Goal: Book appointment/travel/reservation

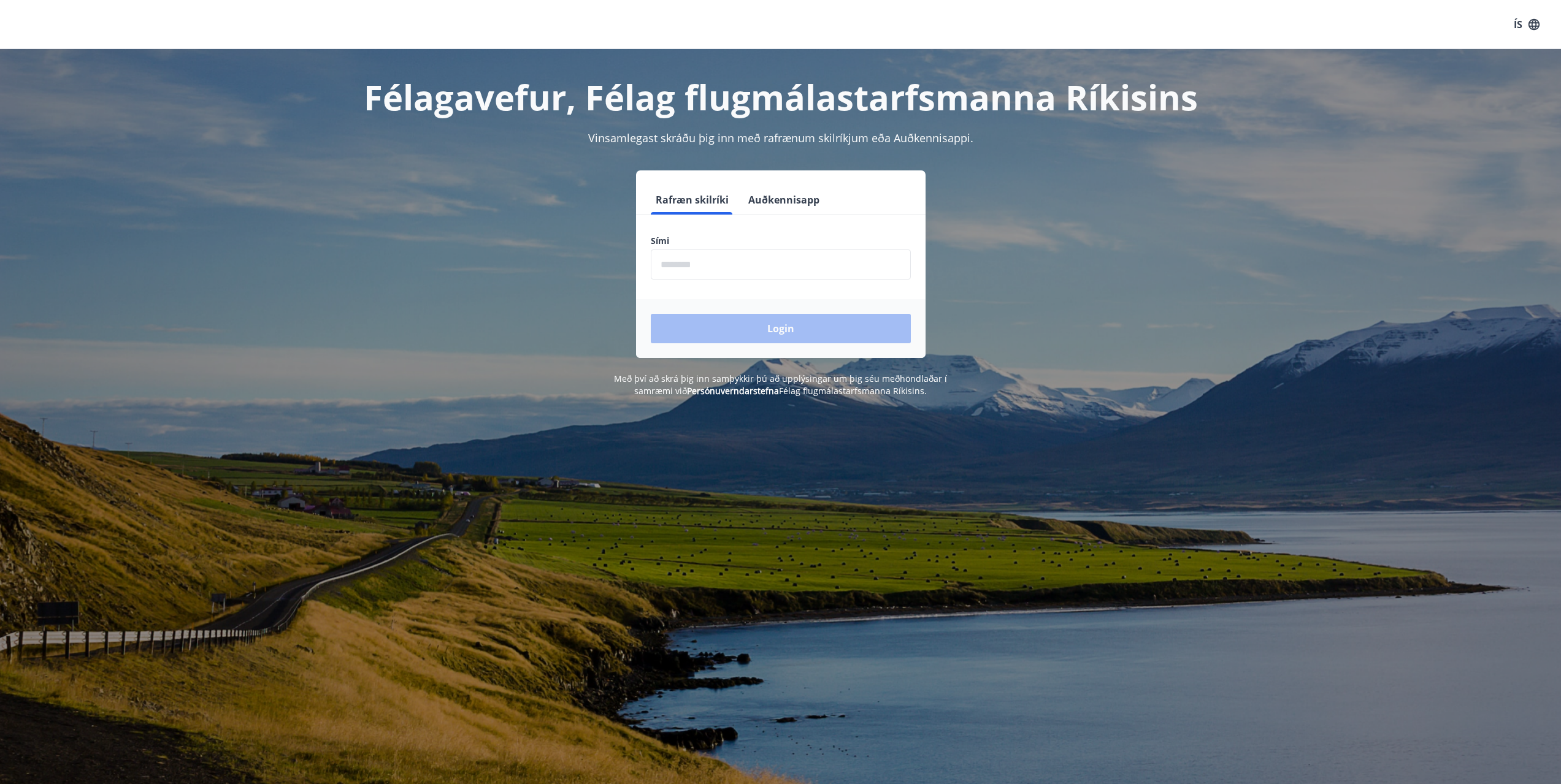
click at [678, 269] on input "phone" at bounding box center [780, 264] width 260 height 30
click at [705, 263] on input "phone" at bounding box center [780, 264] width 260 height 30
type input "*"
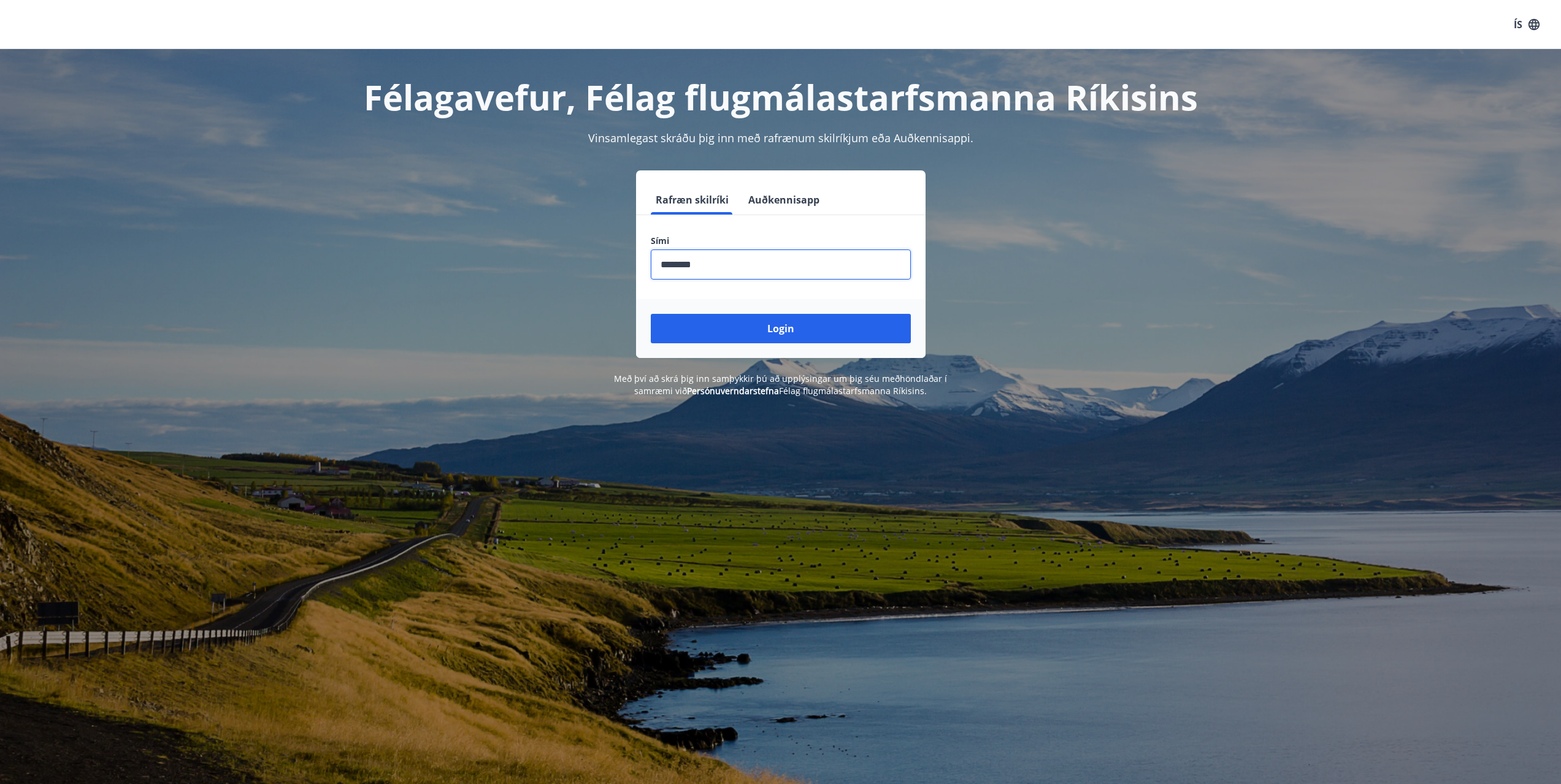
type input "********"
click at [651, 314] on button "Login" at bounding box center [780, 328] width 260 height 29
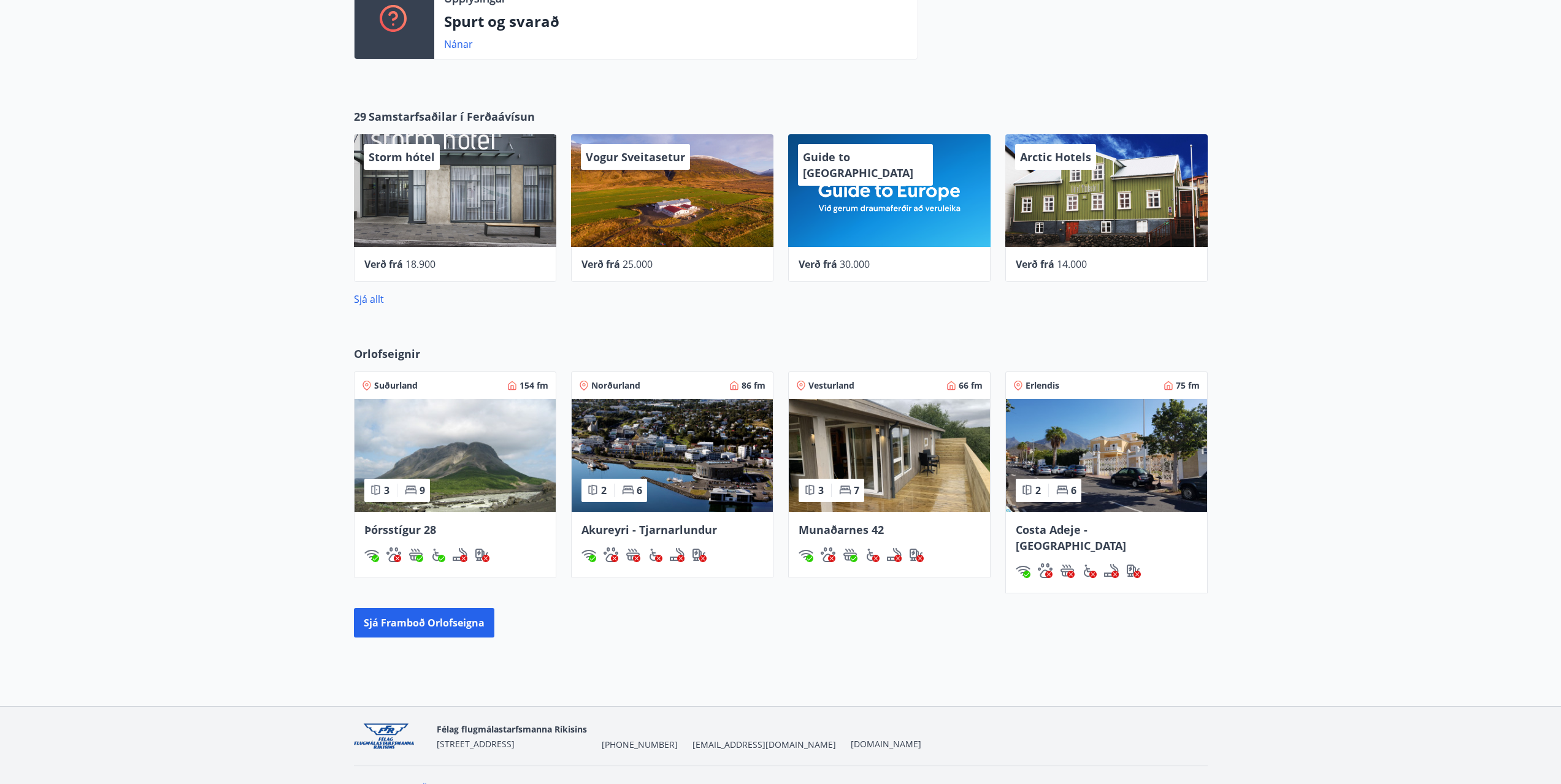
scroll to position [374, 0]
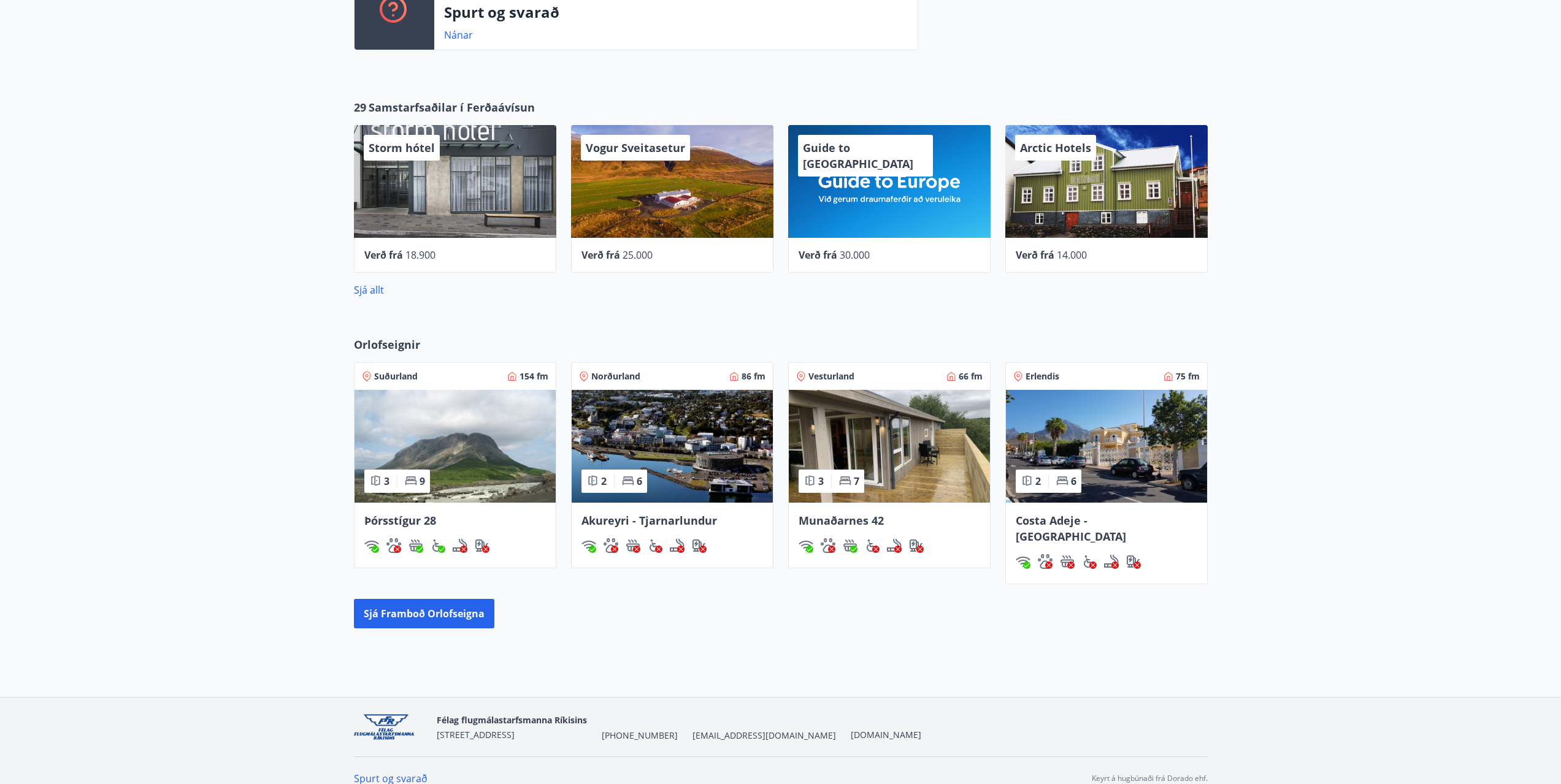
click at [697, 442] on img at bounding box center [672, 446] width 202 height 113
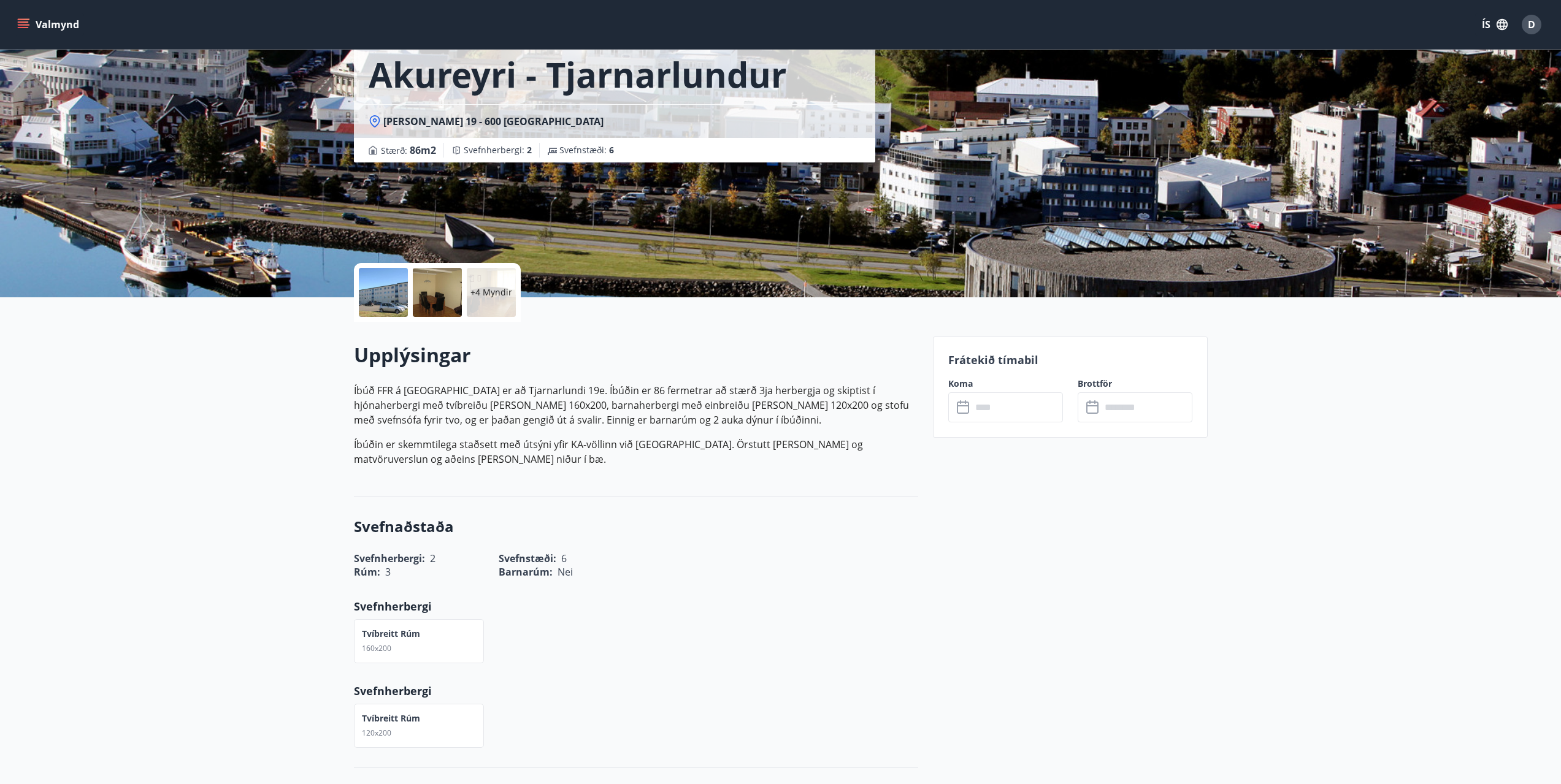
scroll to position [123, 0]
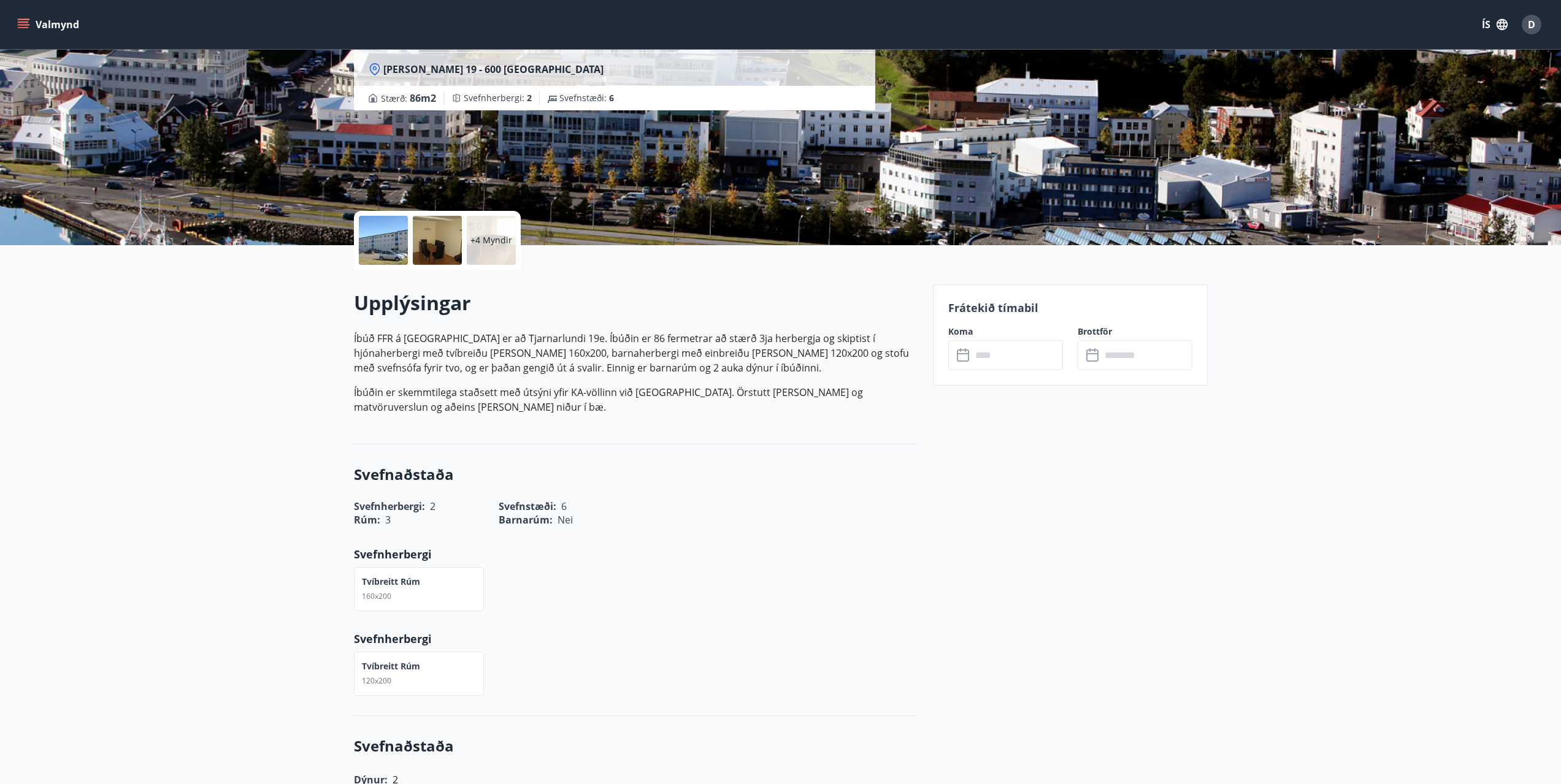
click at [964, 356] on icon at bounding box center [964, 356] width 15 height 15
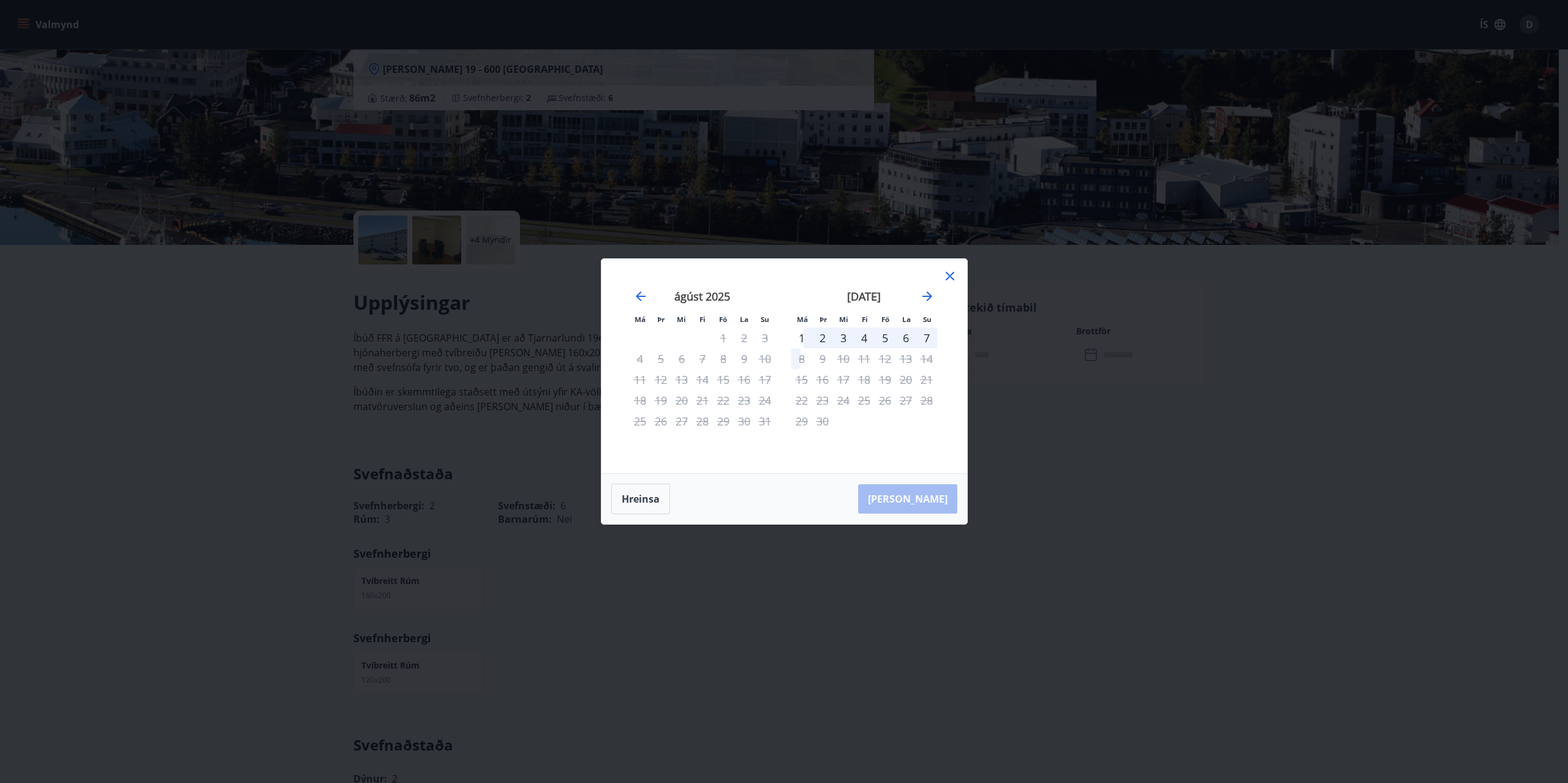
click at [843, 337] on div "3" at bounding box center [843, 338] width 21 height 21
click at [845, 333] on div "3" at bounding box center [843, 338] width 21 height 21
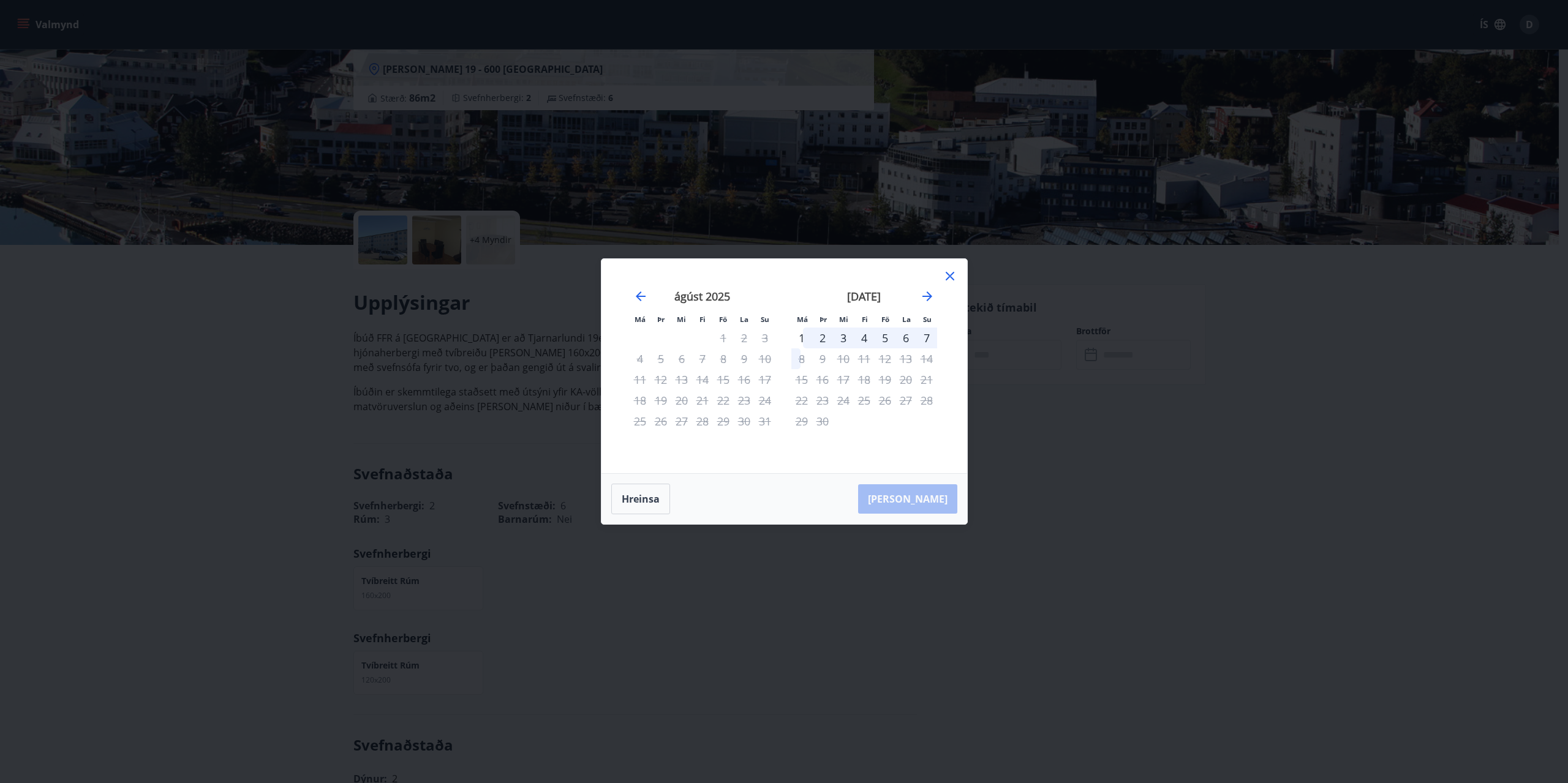
click at [845, 333] on div "3" at bounding box center [843, 338] width 21 height 21
click at [855, 443] on div "[DATE] 1 2 3 4 5 6 7 8 9 10 11 12 13 14 15 16 17 18 19 20 21 22 23 24 25 26 27 …" at bounding box center [864, 374] width 162 height 201
click at [925, 298] on icon "Move forward to switch to the next month." at bounding box center [928, 296] width 15 height 15
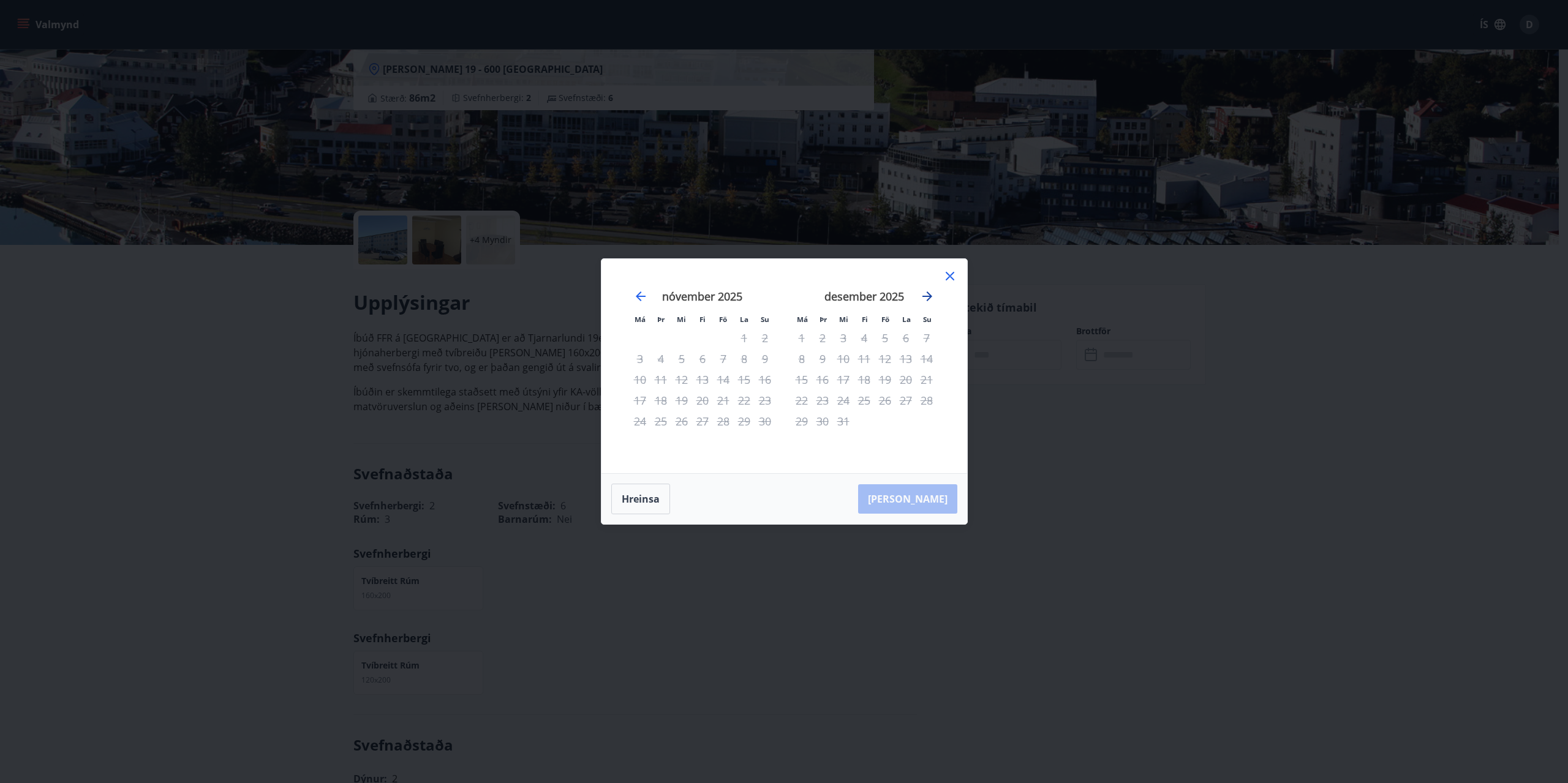
click at [925, 298] on icon "Move forward to switch to the next month." at bounding box center [928, 296] width 15 height 15
click at [645, 297] on icon "Move backward to switch to the previous month." at bounding box center [641, 296] width 15 height 15
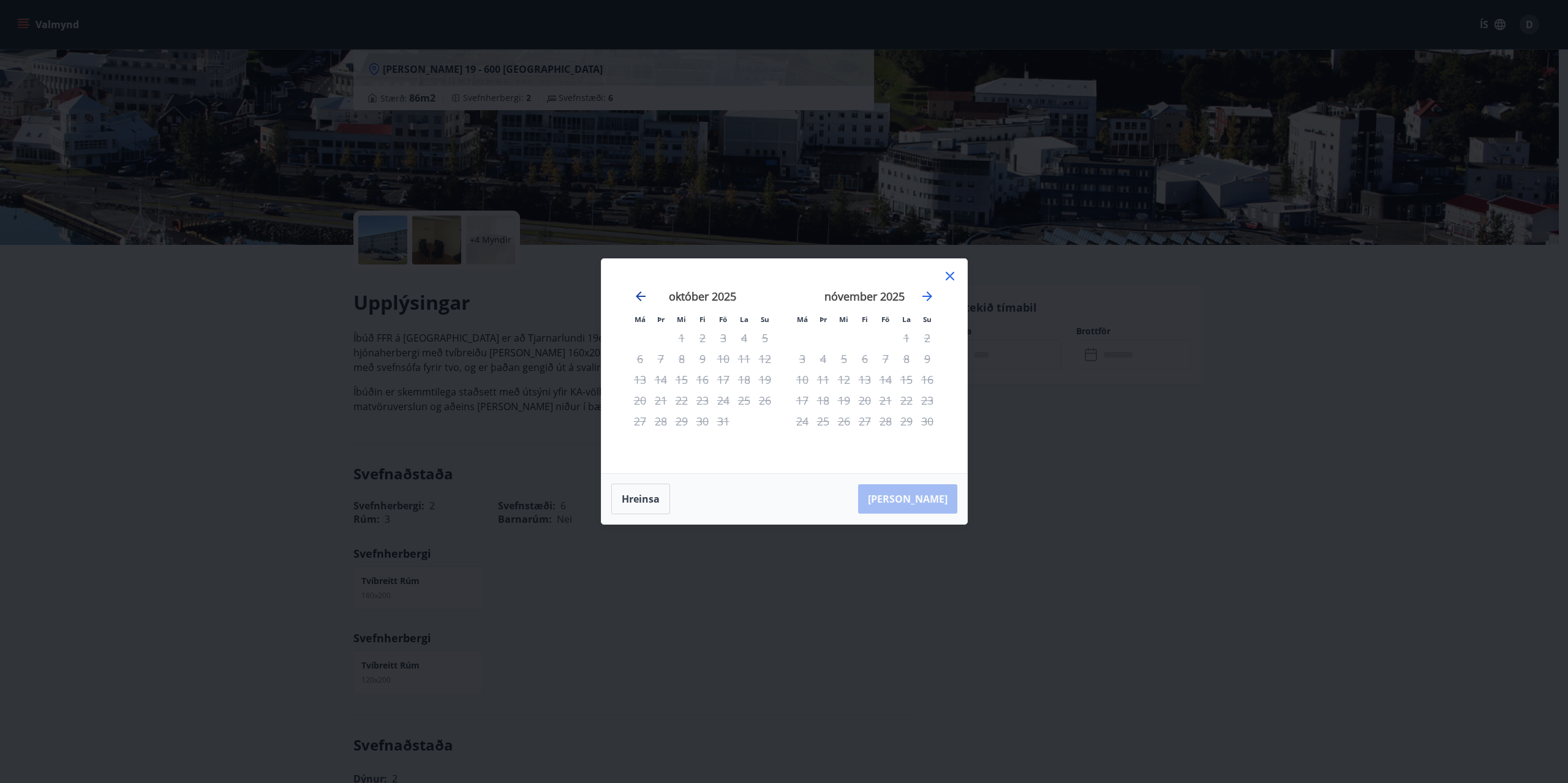
click at [645, 297] on icon "Move backward to switch to the previous month." at bounding box center [641, 296] width 15 height 15
click at [637, 290] on icon "Move backward to switch to the previous month." at bounding box center [641, 296] width 15 height 15
click at [642, 300] on icon "Move backward to switch to the previous month." at bounding box center [641, 296] width 15 height 15
click at [639, 300] on icon "Move backward to switch to the previous month." at bounding box center [641, 296] width 15 height 15
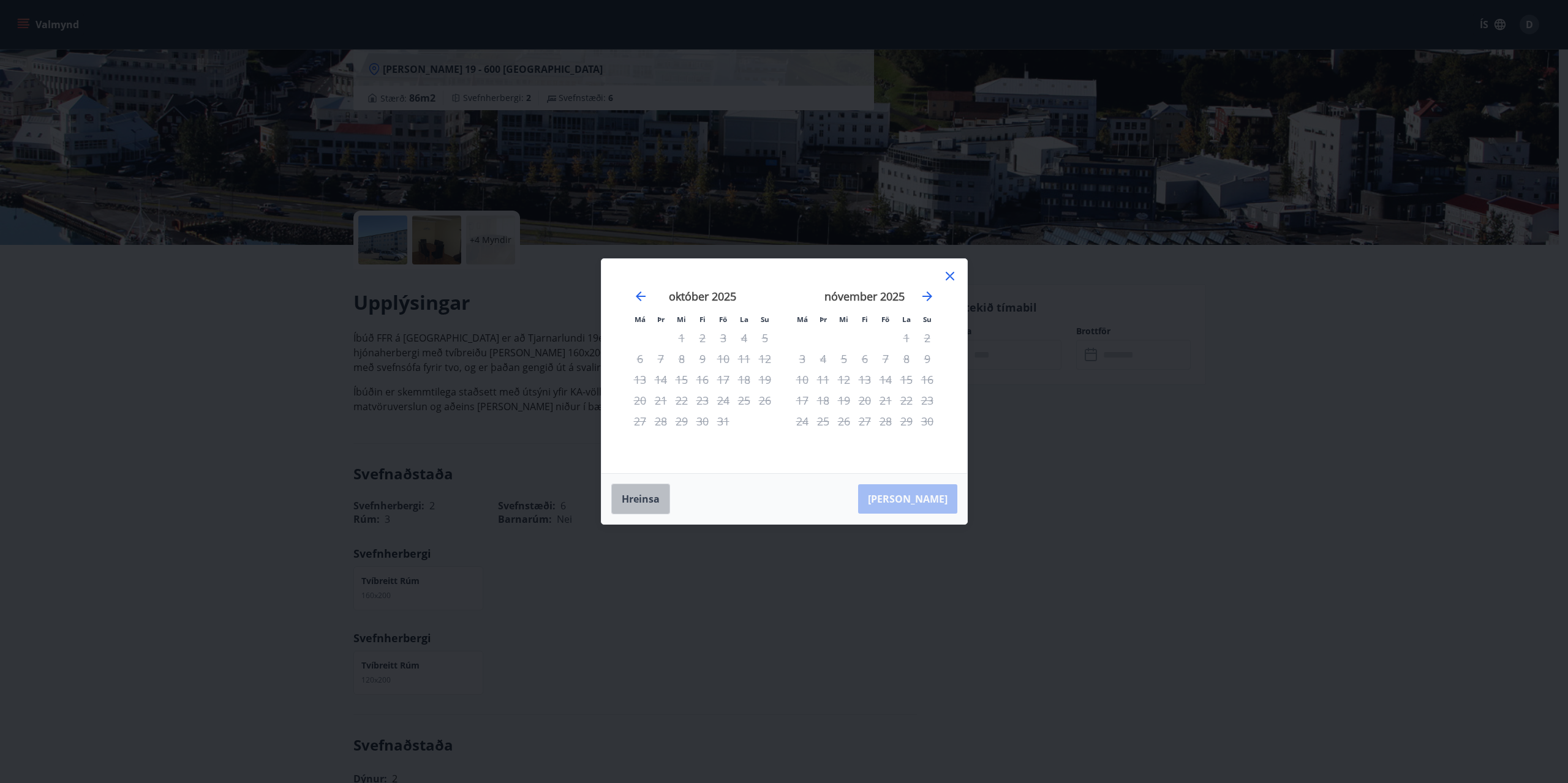
click at [648, 499] on button "Hreinsa" at bounding box center [640, 499] width 59 height 31
click at [950, 280] on icon at bounding box center [950, 276] width 15 height 15
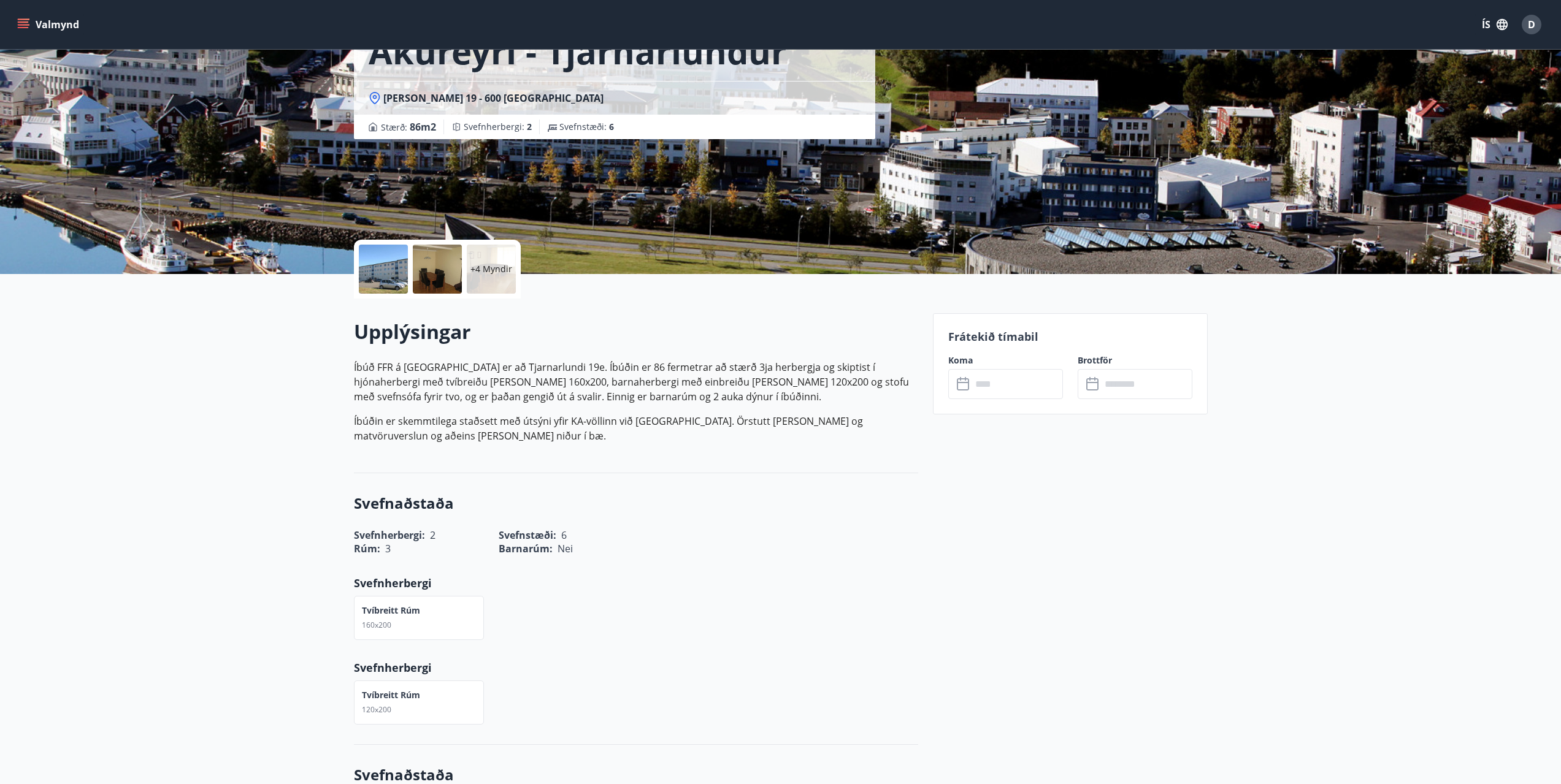
scroll to position [0, 0]
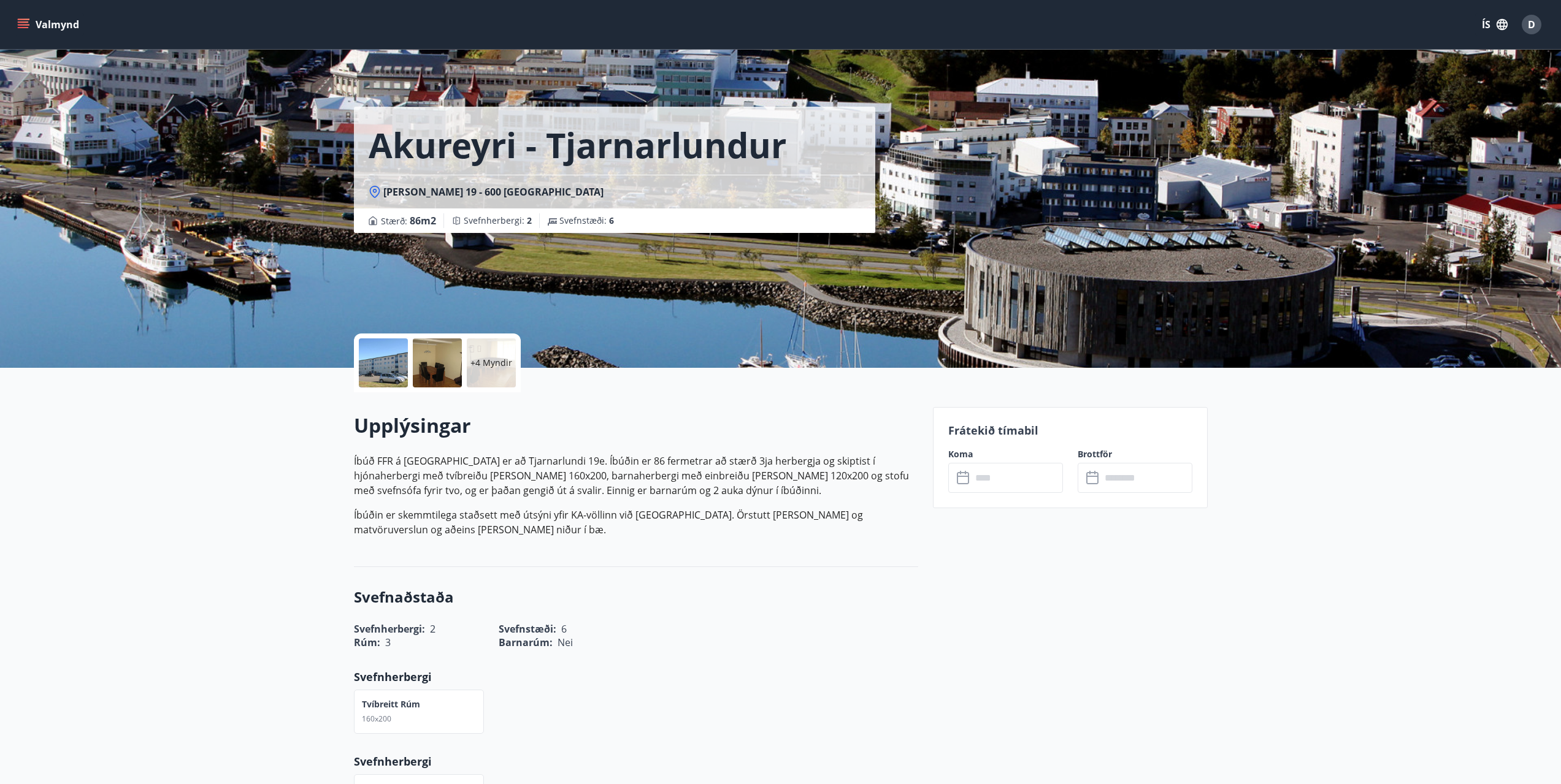
click at [967, 482] on icon at bounding box center [964, 478] width 15 height 15
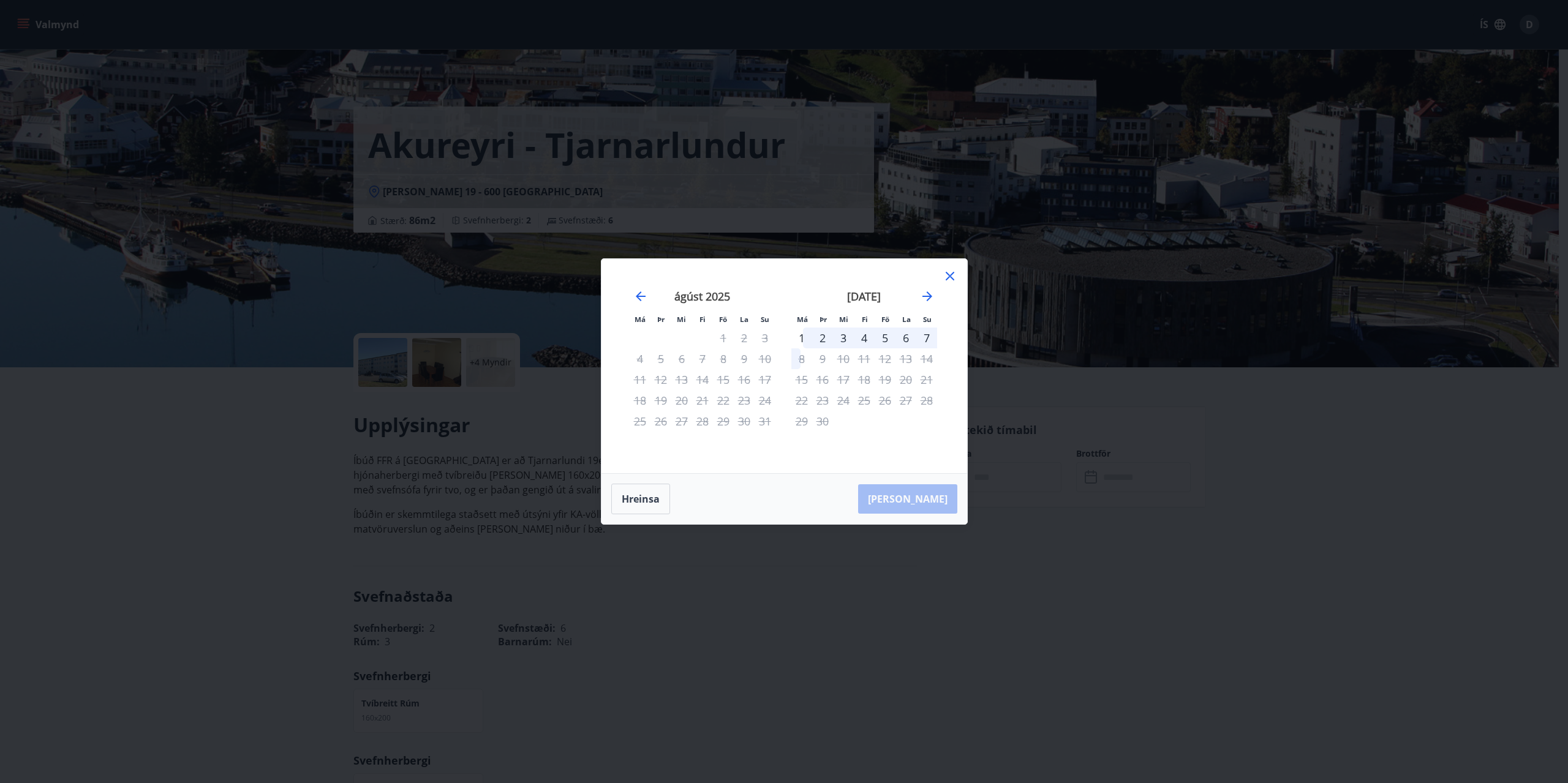
click at [840, 333] on div "3" at bounding box center [843, 338] width 21 height 21
click at [934, 499] on div "[PERSON_NAME]" at bounding box center [784, 499] width 365 height 50
click at [923, 292] on icon "Move forward to switch to the next month." at bounding box center [928, 296] width 15 height 15
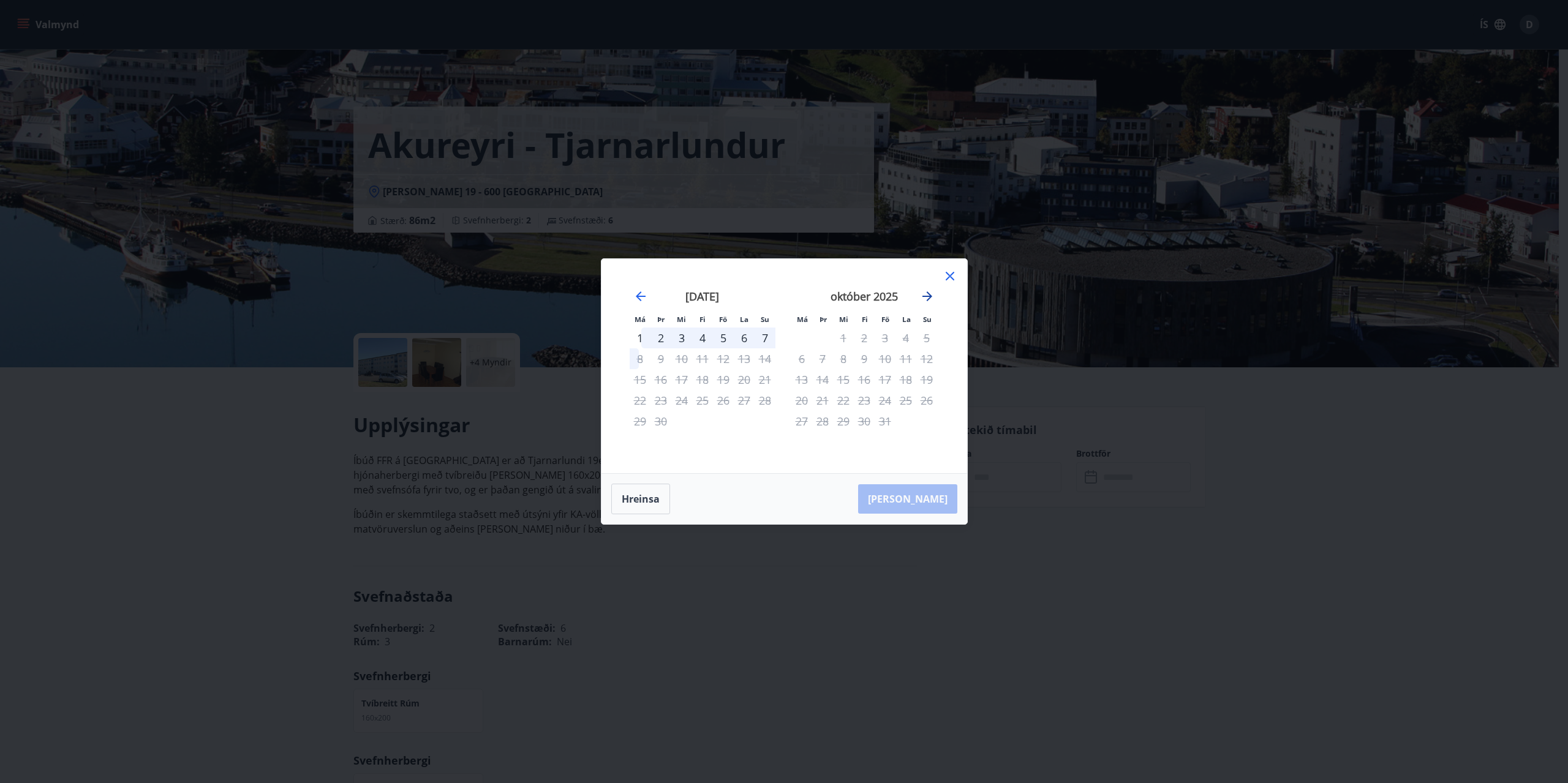
click at [923, 292] on icon "Move forward to switch to the next month." at bounding box center [928, 296] width 15 height 15
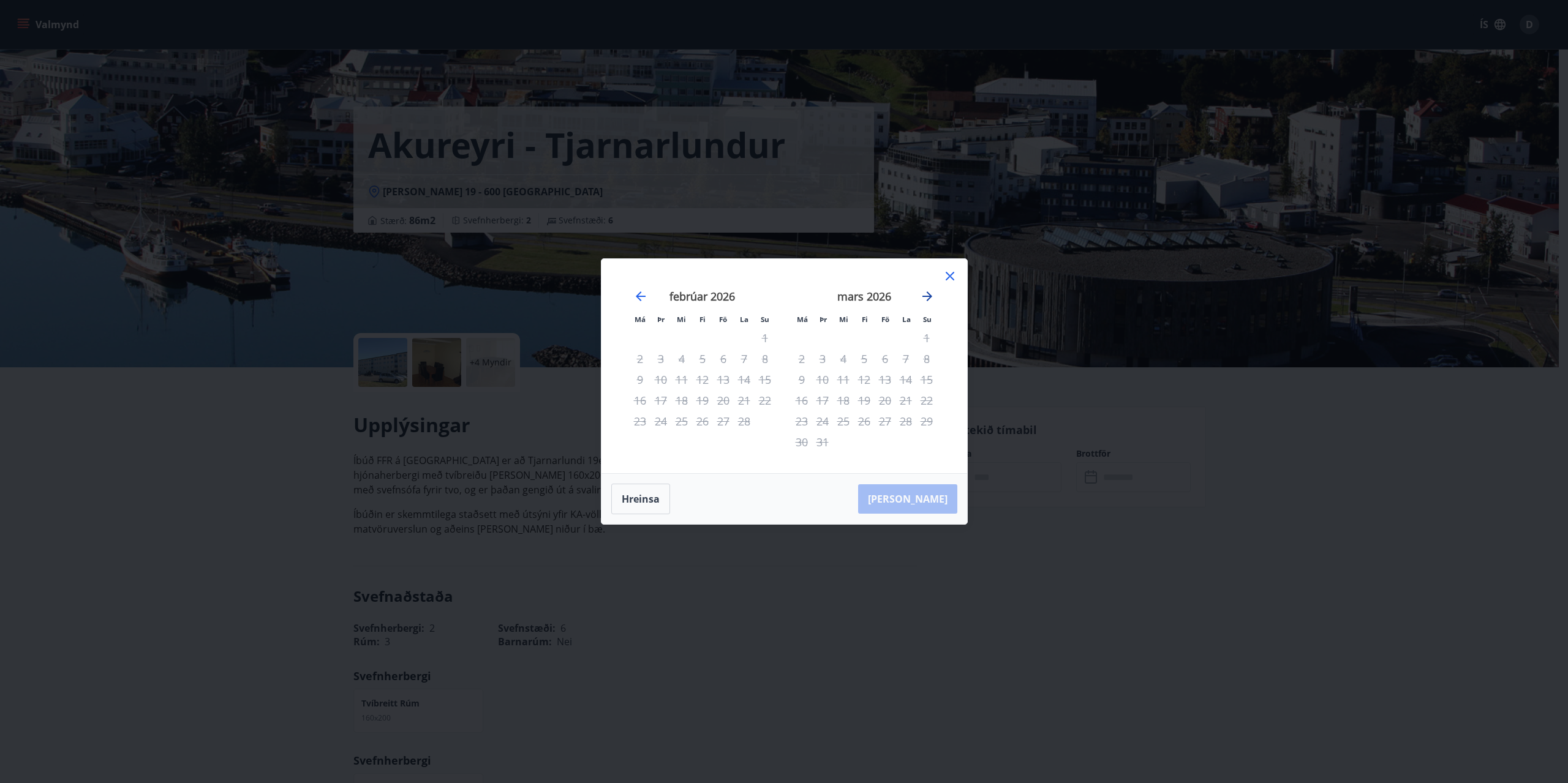
click at [923, 292] on icon "Move forward to switch to the next month." at bounding box center [928, 296] width 15 height 15
click at [952, 273] on icon at bounding box center [950, 276] width 9 height 9
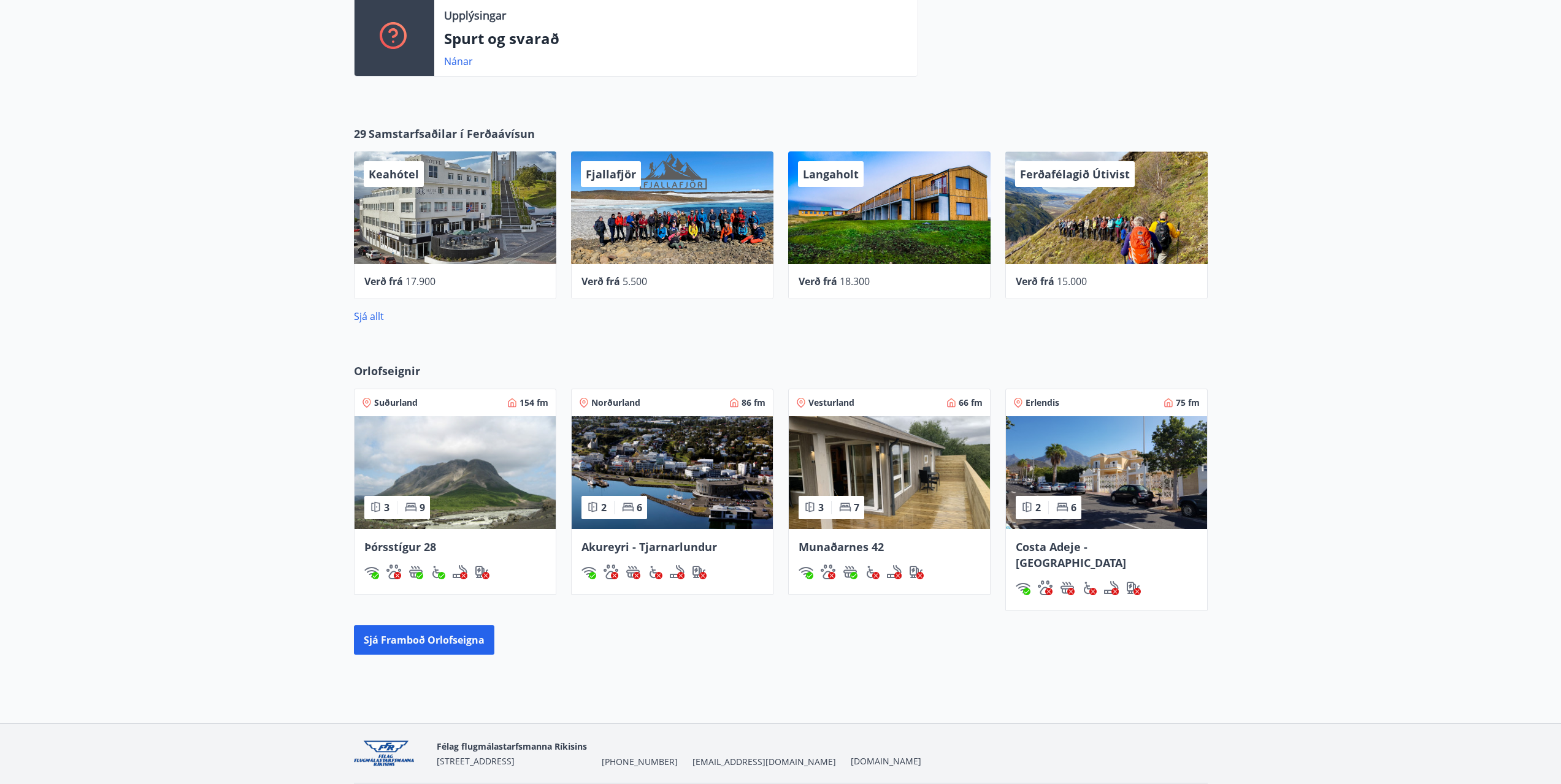
scroll to position [374, 0]
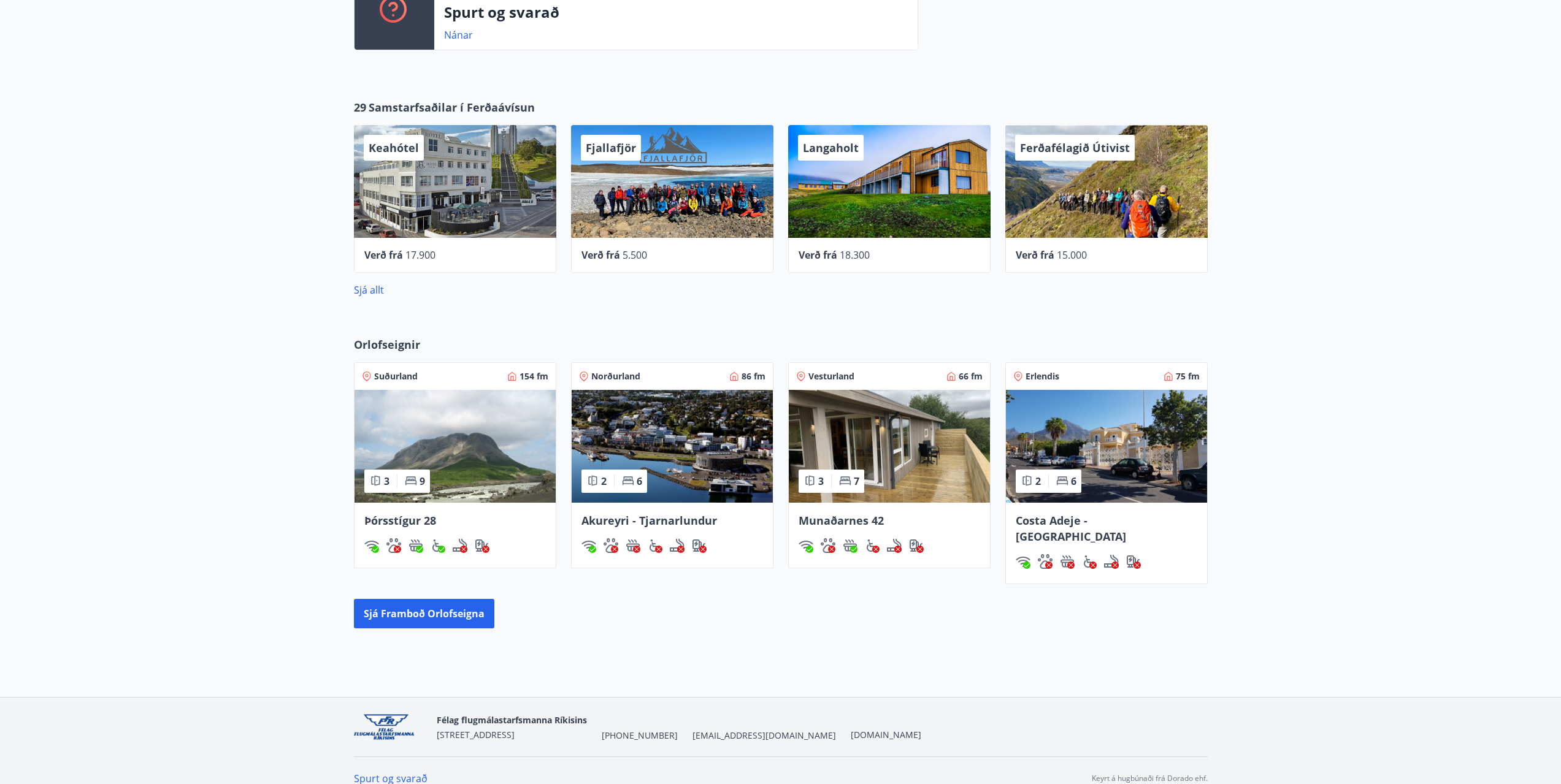
click at [902, 439] on img at bounding box center [889, 446] width 202 height 113
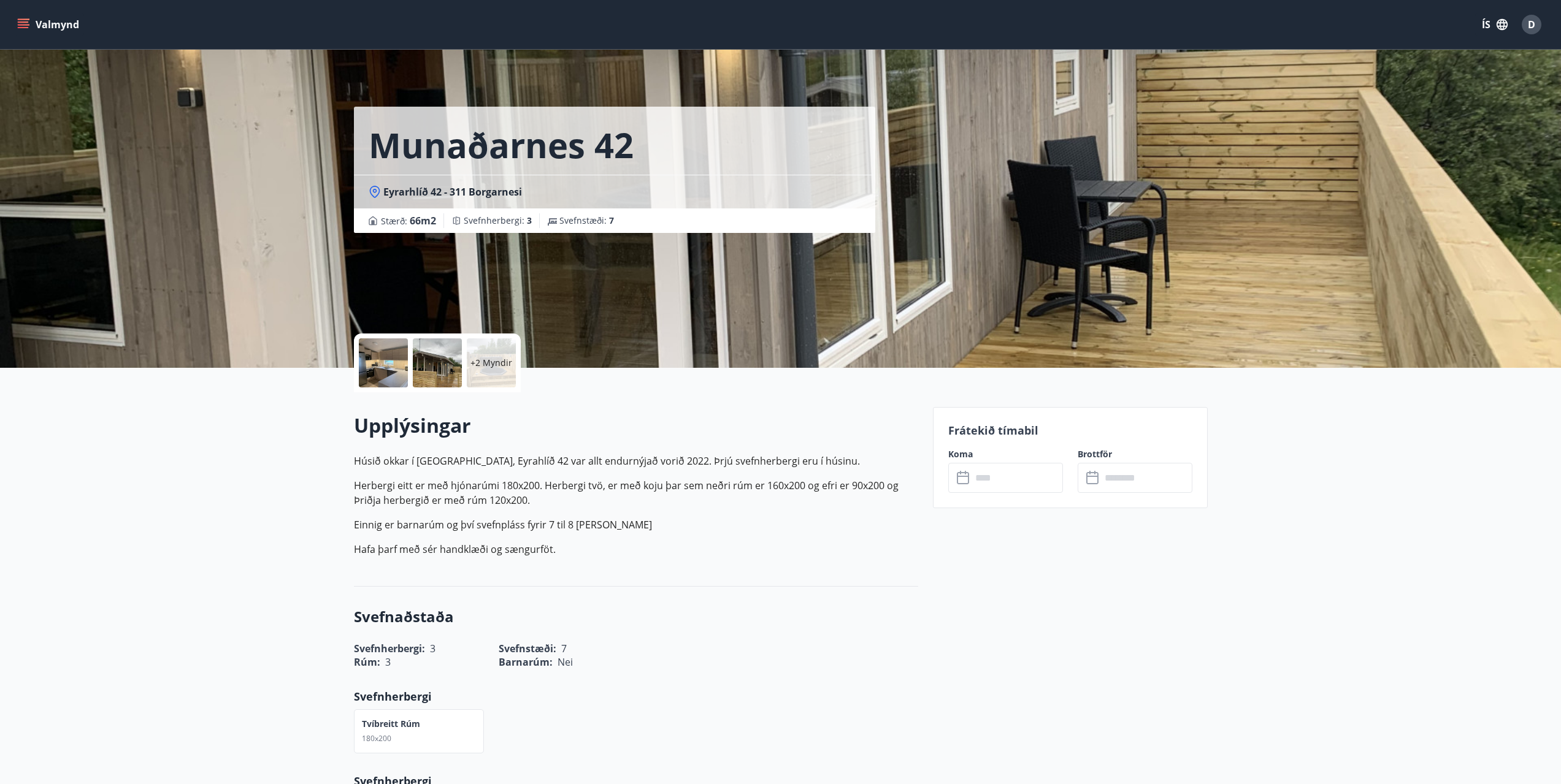
click at [963, 480] on icon at bounding box center [964, 478] width 15 height 15
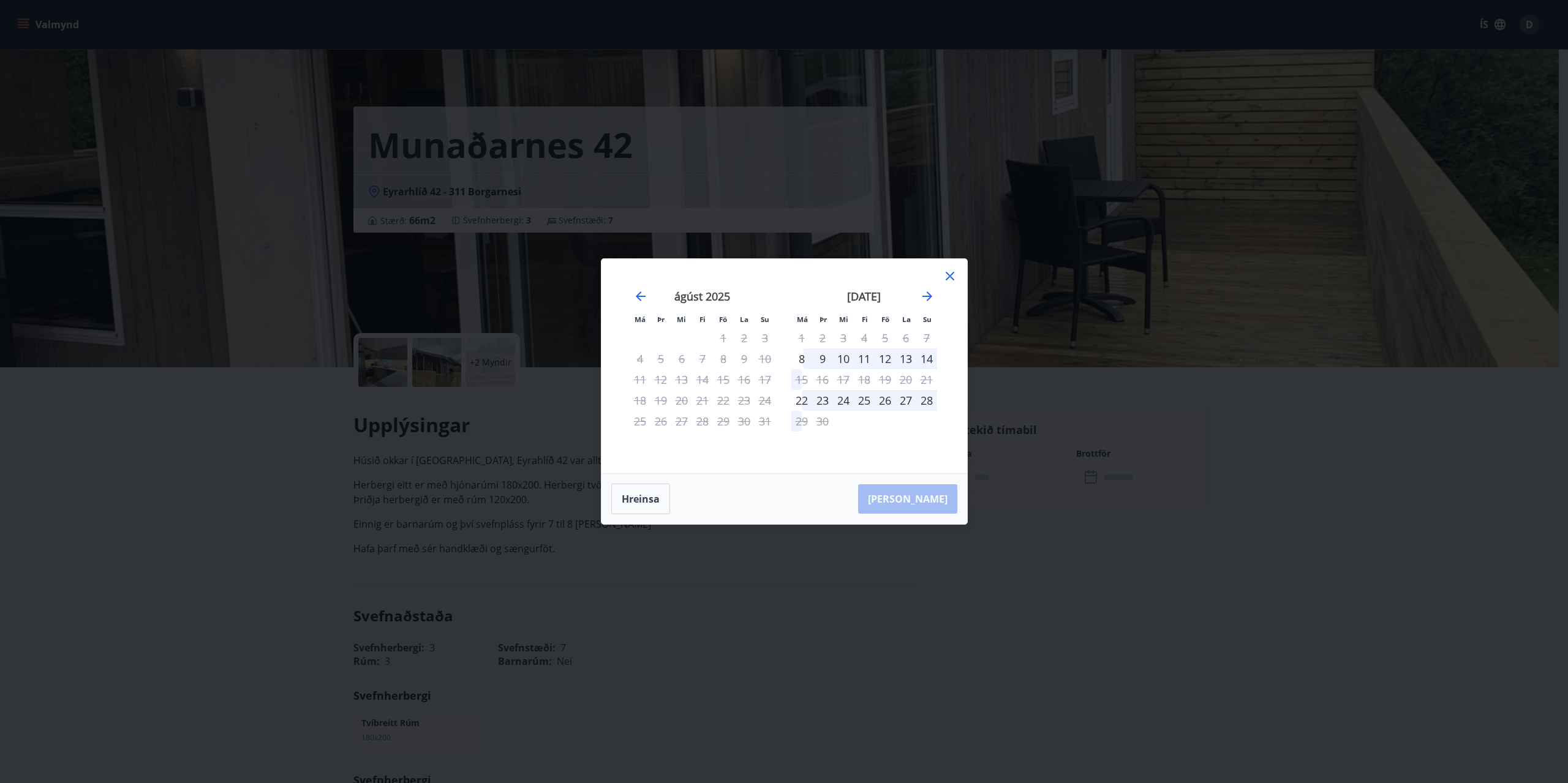
click at [819, 400] on div "23" at bounding box center [823, 400] width 21 height 21
click at [921, 497] on div "[PERSON_NAME]" at bounding box center [784, 499] width 365 height 50
click at [955, 273] on icon at bounding box center [950, 276] width 15 height 15
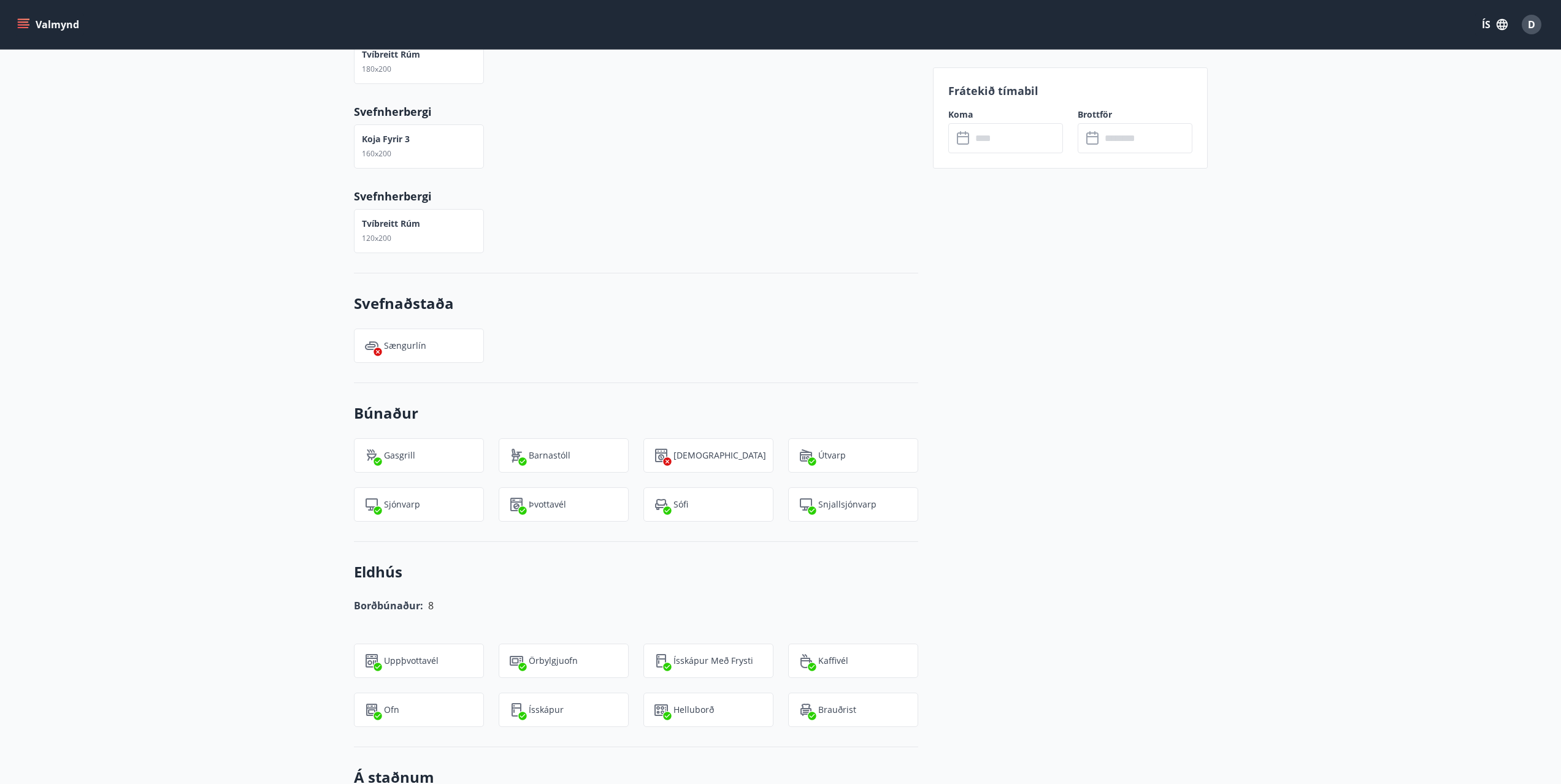
scroll to position [561, 0]
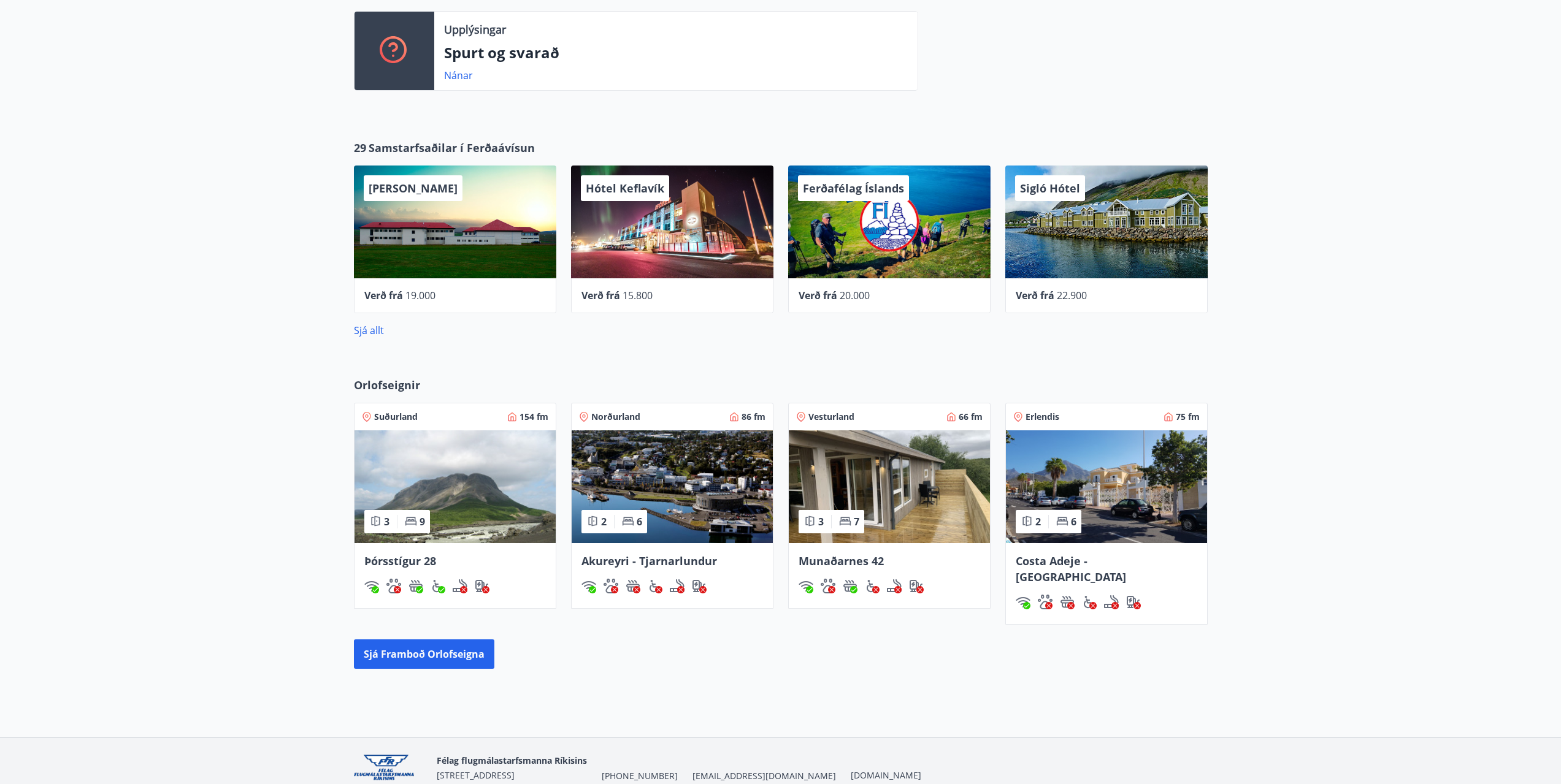
scroll to position [374, 0]
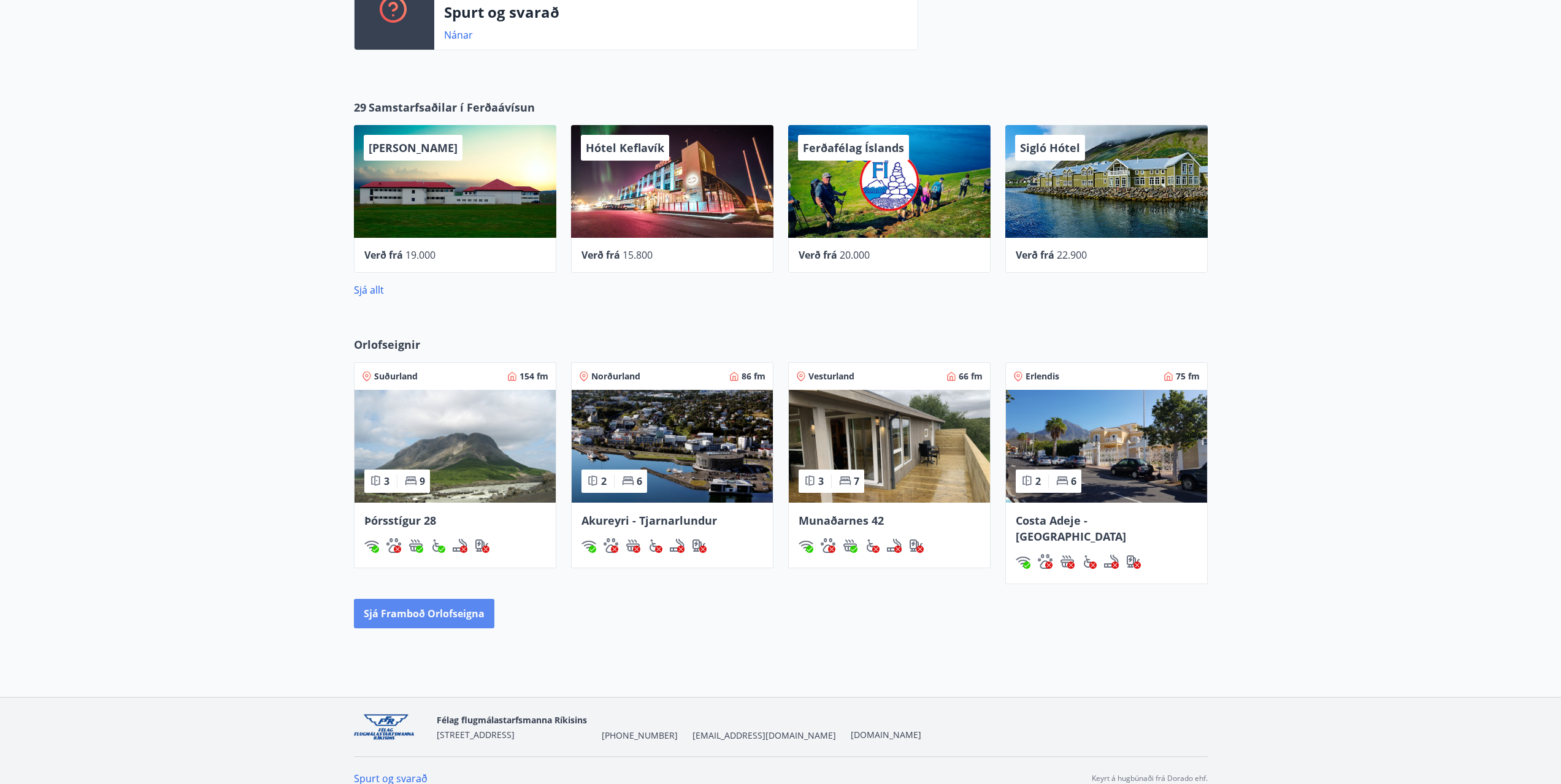
click at [437, 599] on button "Sjá framboð orlofseigna" at bounding box center [424, 614] width 140 height 29
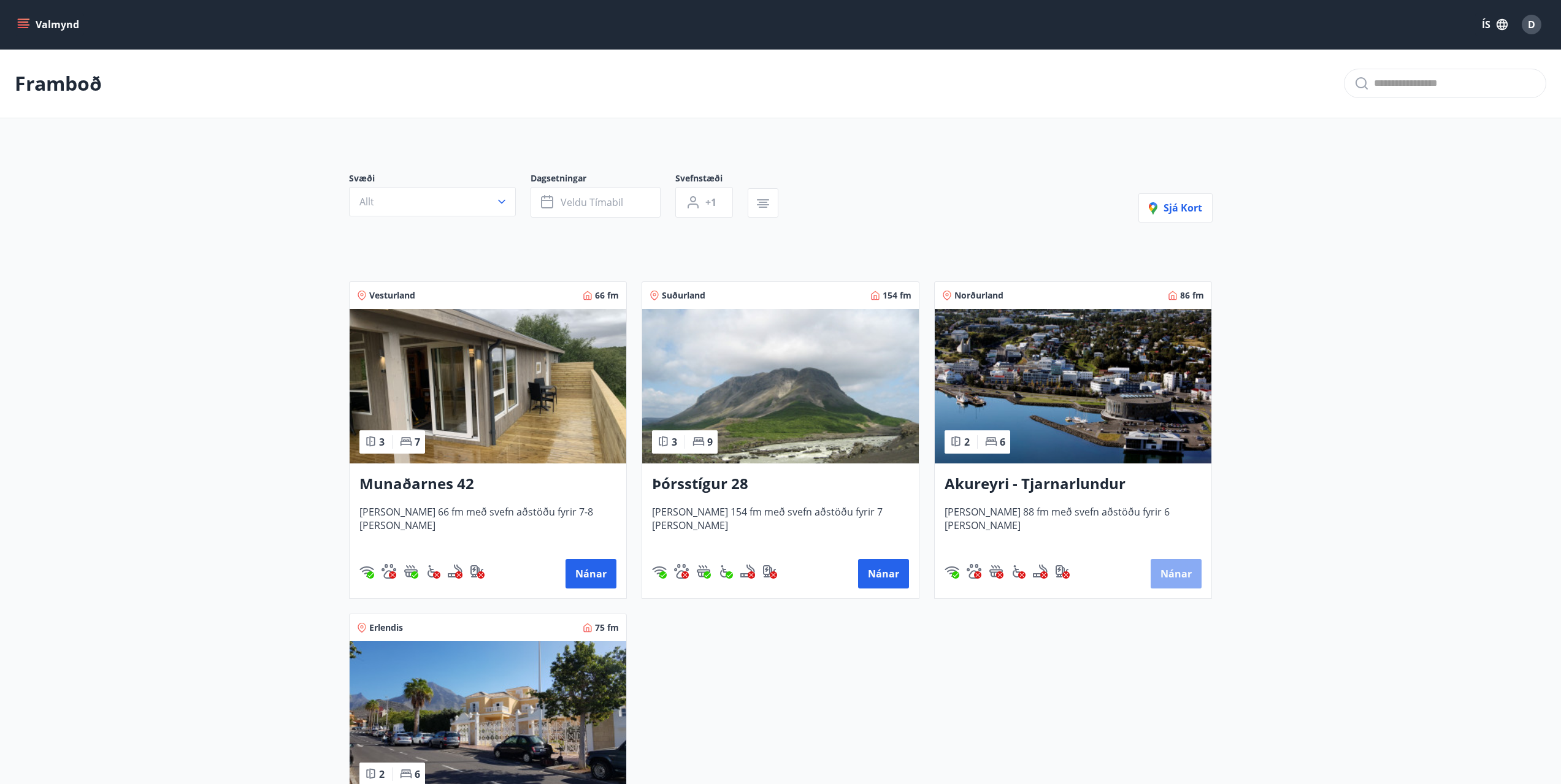
click at [1180, 570] on button "Nánar" at bounding box center [1176, 574] width 51 height 29
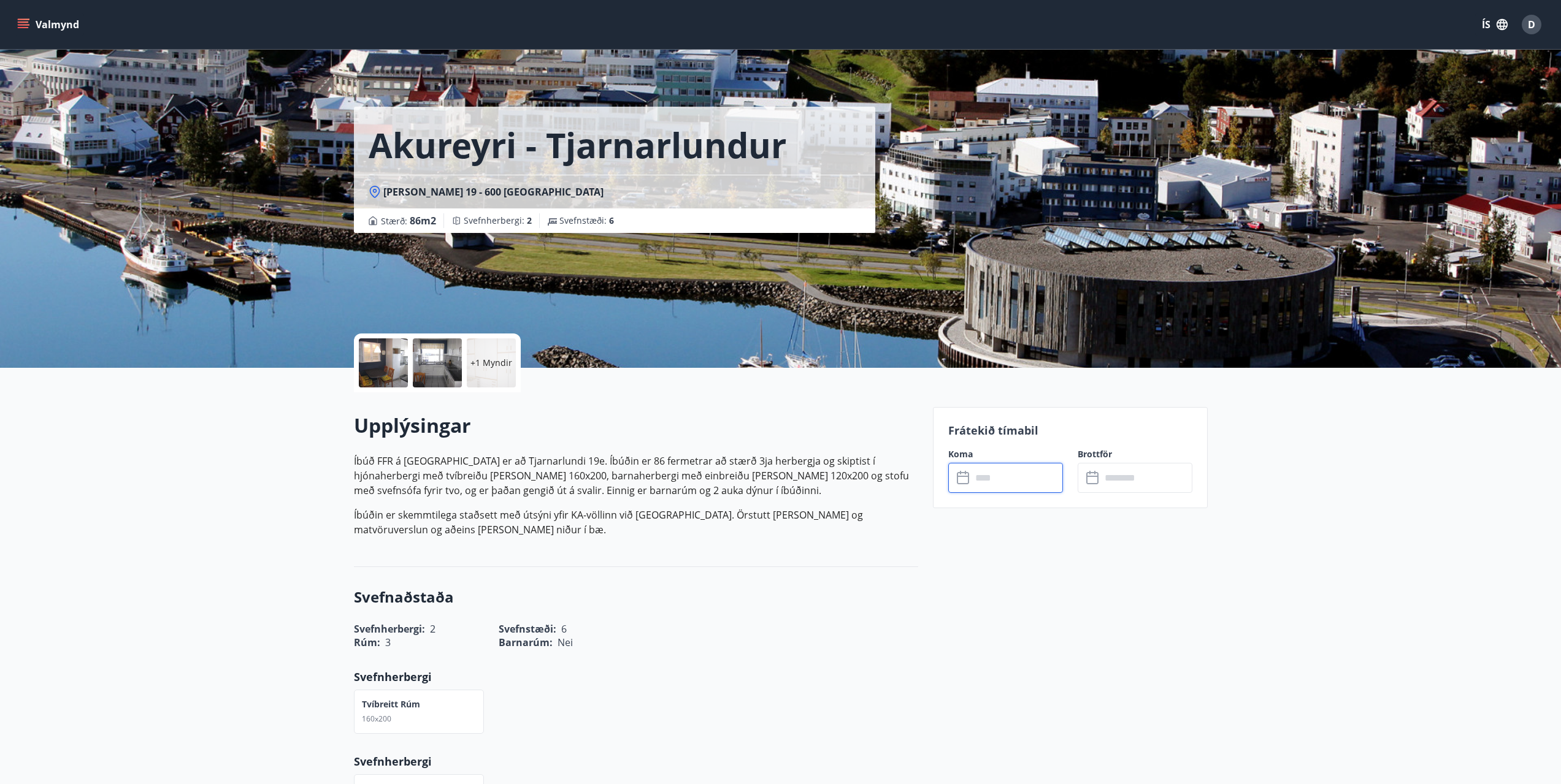
click at [974, 480] on input "text" at bounding box center [1017, 477] width 91 height 30
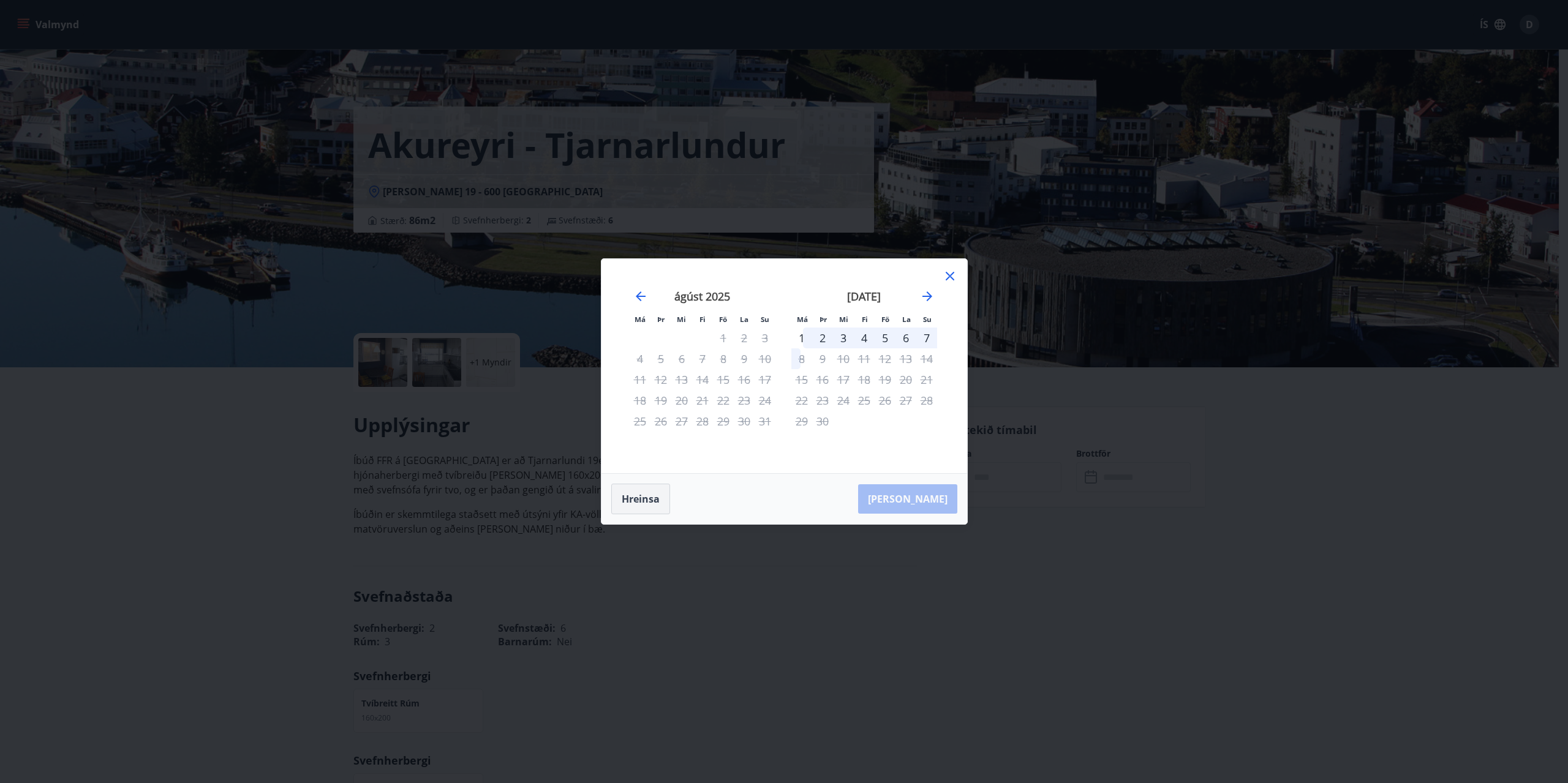
click at [634, 509] on button "Hreinsa" at bounding box center [640, 499] width 59 height 31
click at [628, 499] on button "Hreinsa" at bounding box center [640, 499] width 59 height 31
click at [821, 339] on div "2" at bounding box center [823, 338] width 21 height 21
click at [691, 497] on div "[PERSON_NAME]" at bounding box center [784, 499] width 365 height 50
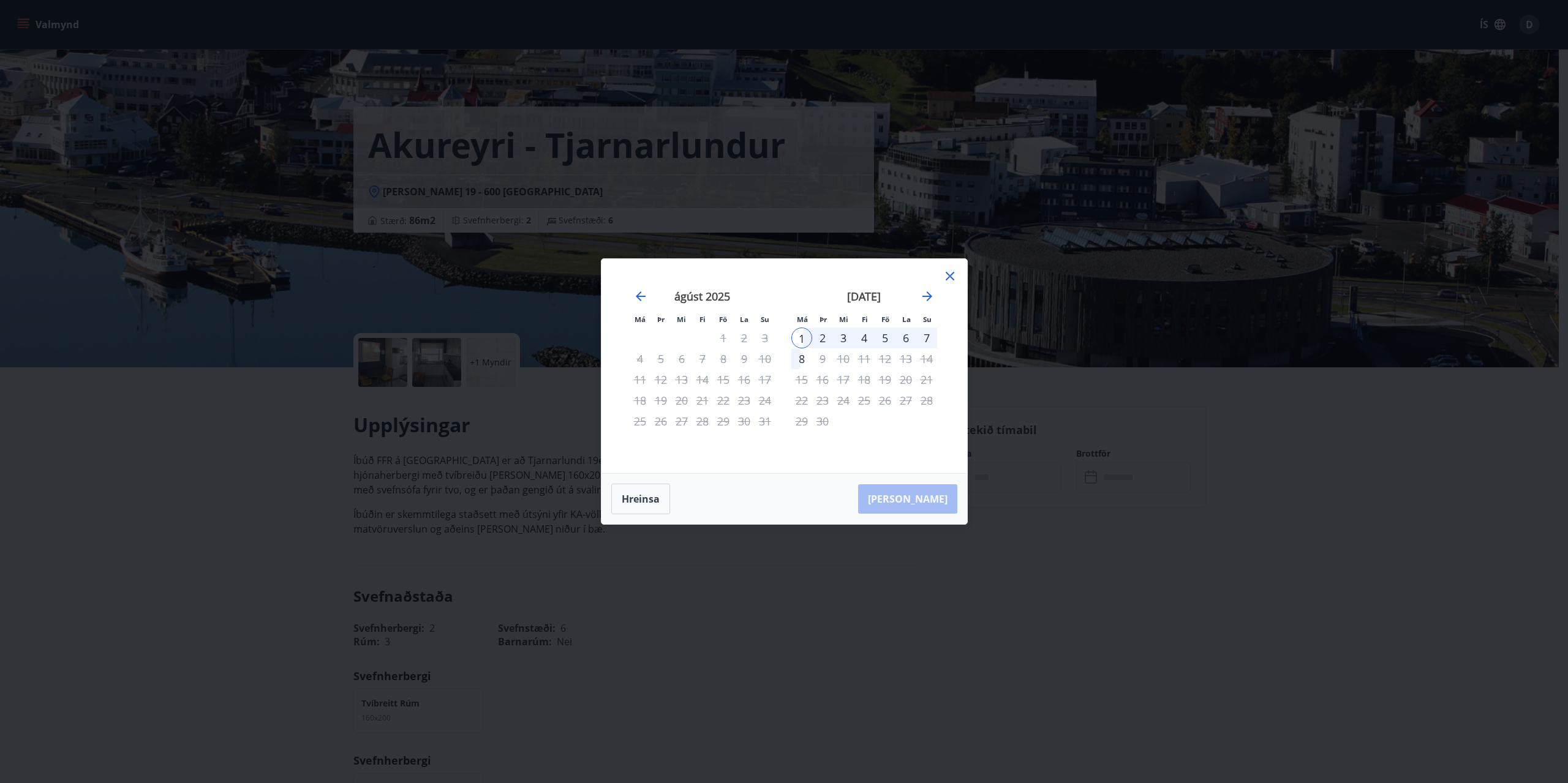
click at [952, 275] on icon at bounding box center [950, 276] width 9 height 9
